Goal: Transaction & Acquisition: Obtain resource

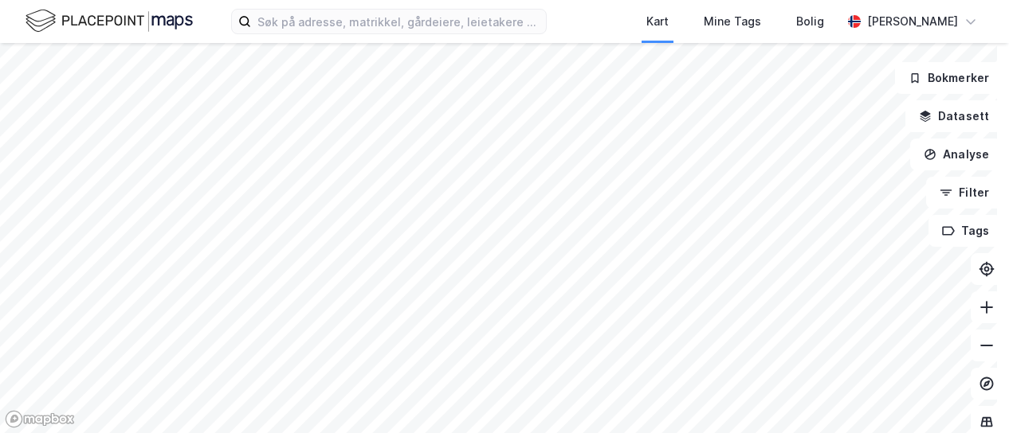
click at [697, 370] on div at bounding box center [504, 216] width 1009 height 433
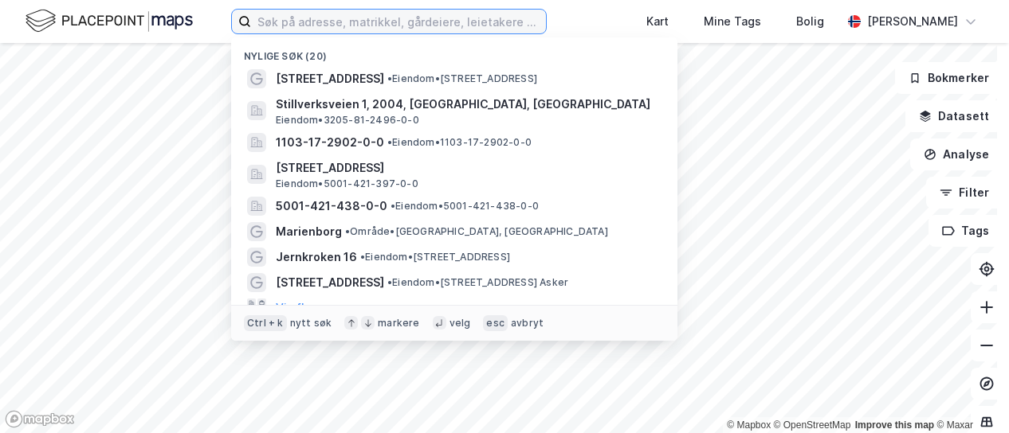
click at [373, 15] on input at bounding box center [398, 22] width 295 height 24
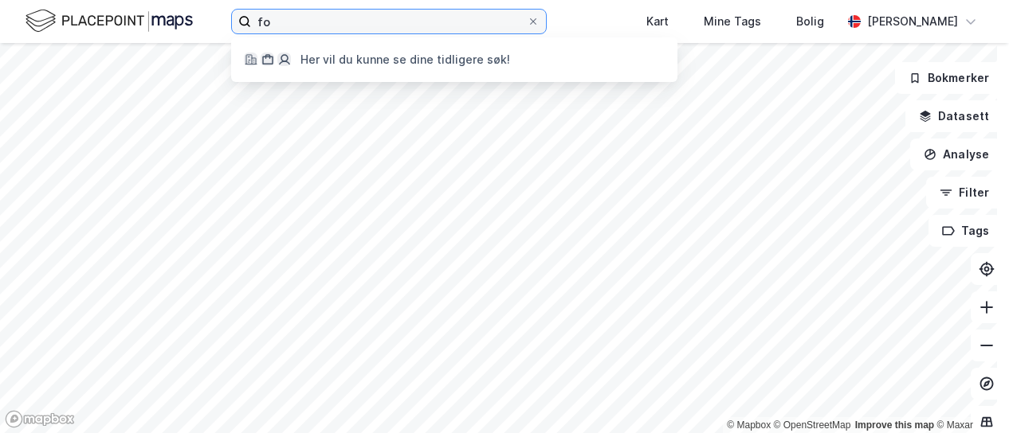
type input "f"
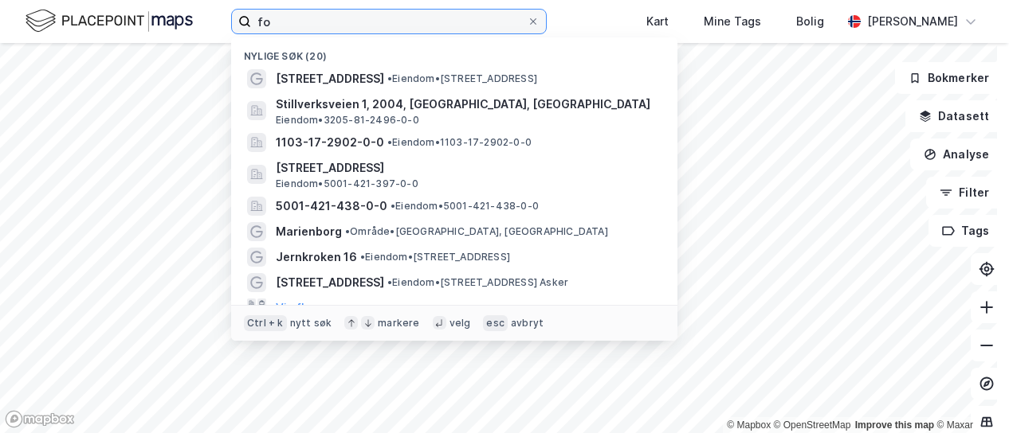
type input "f"
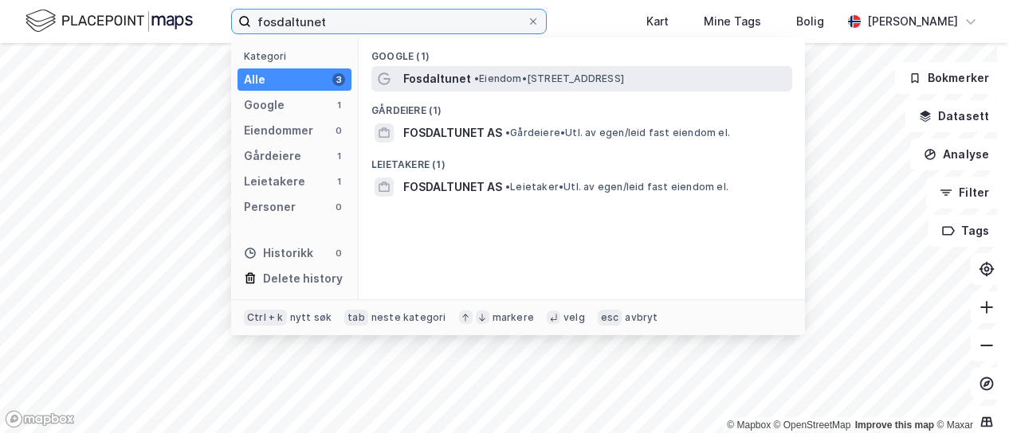
type input "fosdaltunet"
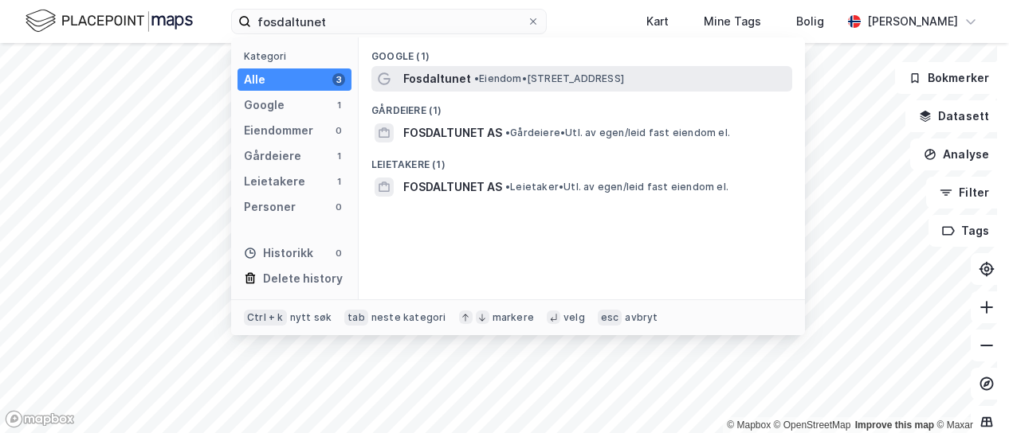
click at [431, 83] on span "Fosdaltunet" at bounding box center [437, 78] width 68 height 19
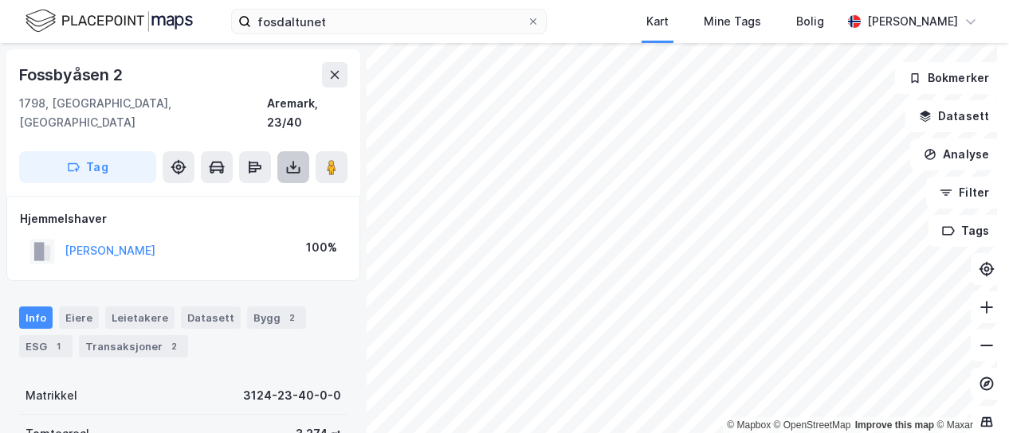
click at [287, 159] on icon at bounding box center [293, 167] width 16 height 16
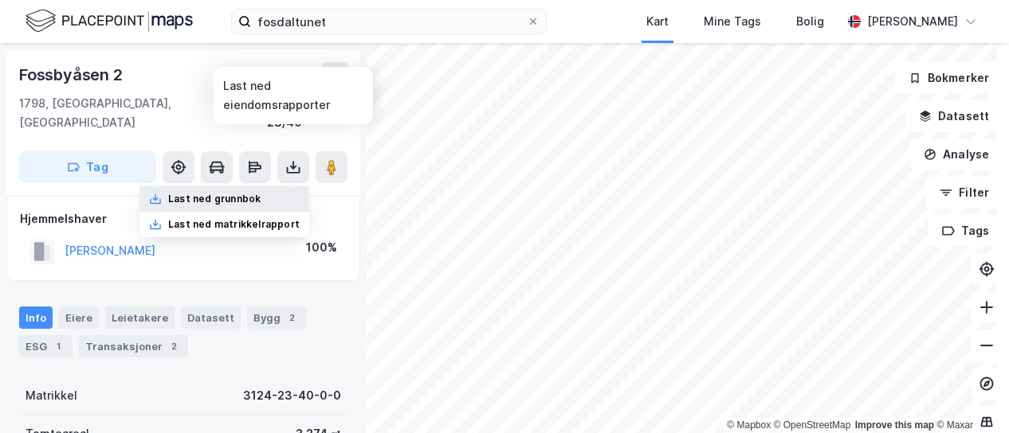
click at [240, 193] on div "Last ned grunnbok" at bounding box center [214, 199] width 92 height 13
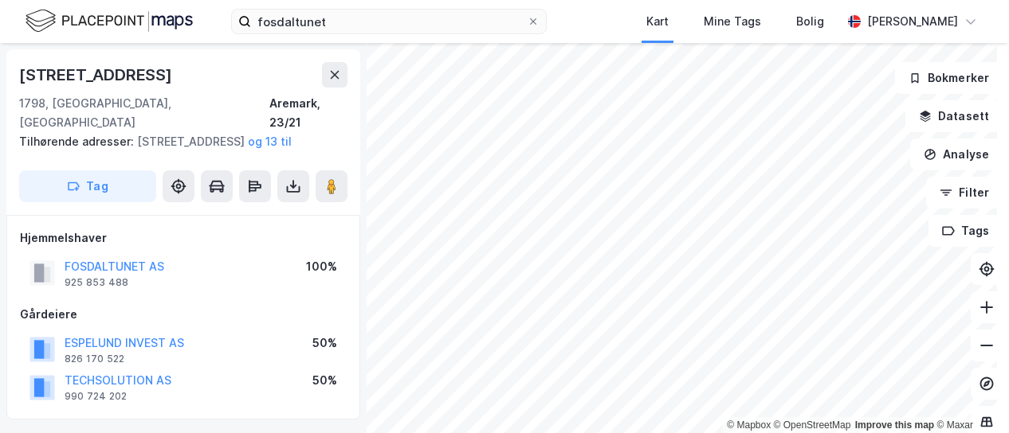
scroll to position [3, 0]
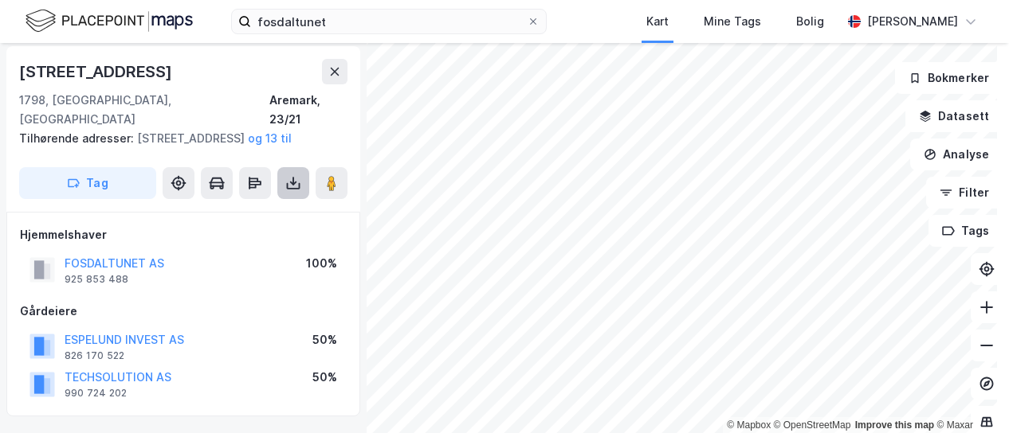
click at [292, 174] on button at bounding box center [293, 183] width 32 height 32
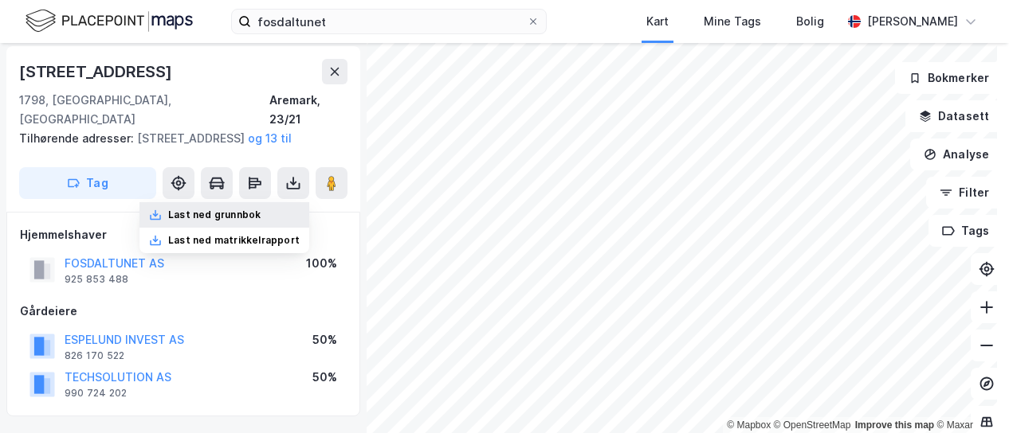
click at [271, 218] on div "Last ned grunnbok" at bounding box center [224, 214] width 170 height 25
